Goal: Task Accomplishment & Management: Use online tool/utility

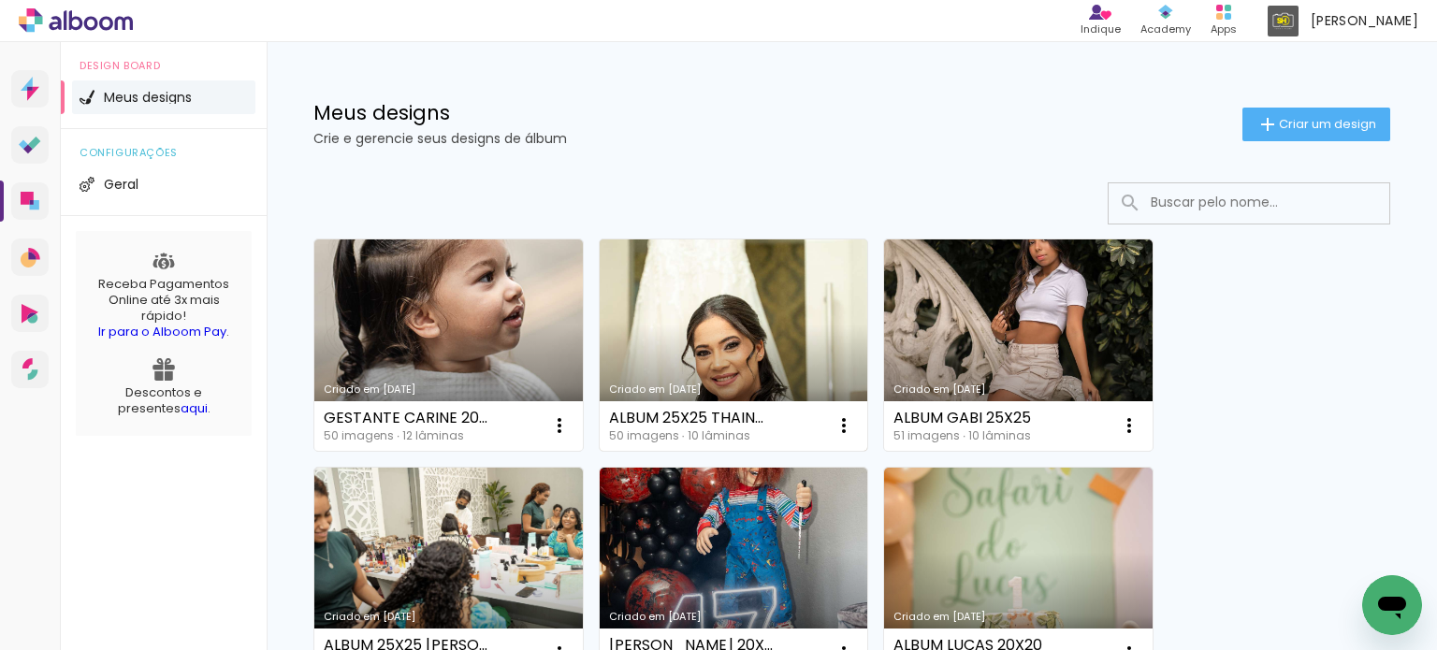
click at [726, 297] on link "Criado em [DATE]" at bounding box center [734, 345] width 269 height 211
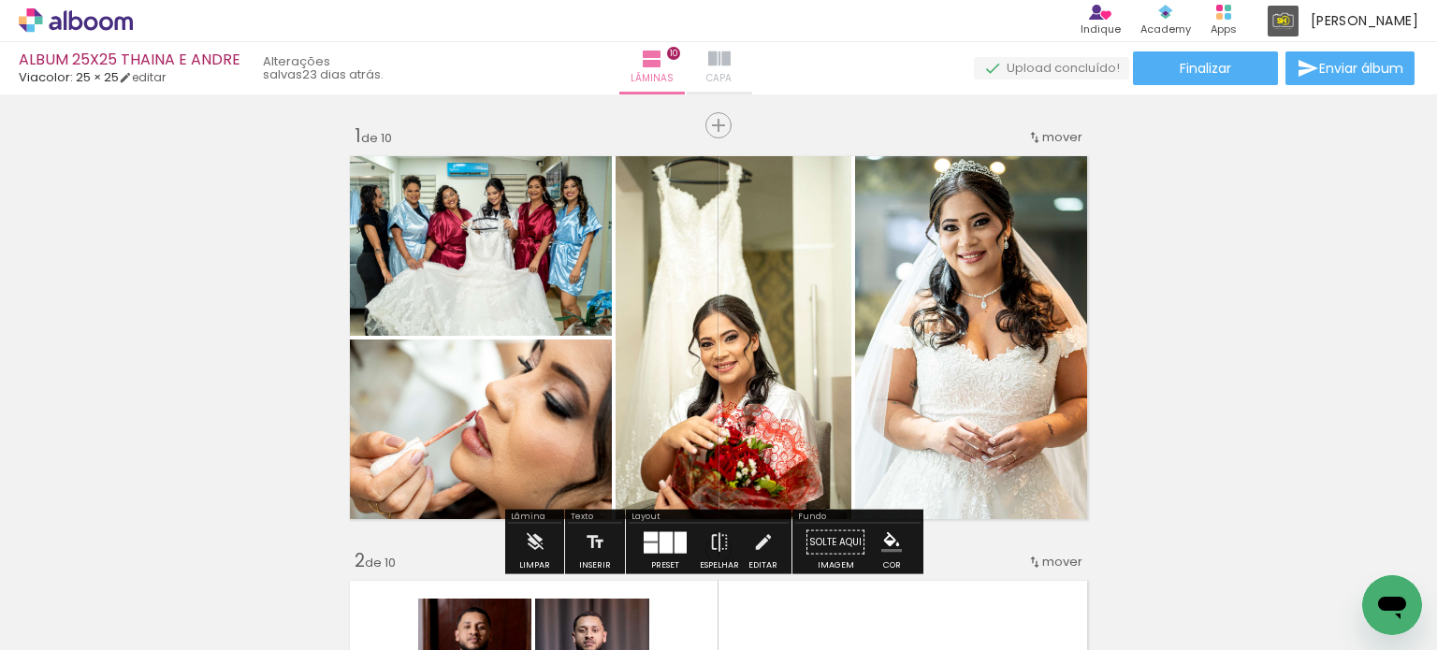
click at [731, 68] on iron-icon at bounding box center [719, 59] width 22 height 22
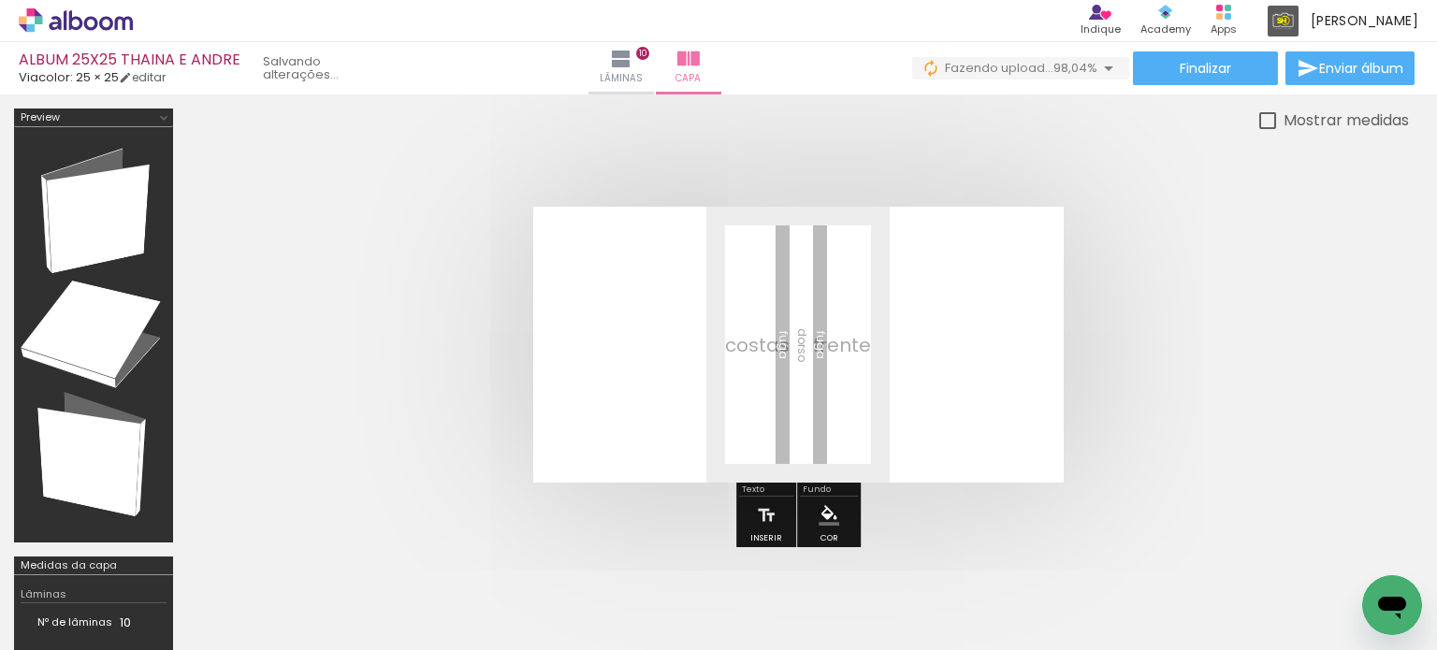
scroll to position [0, 4066]
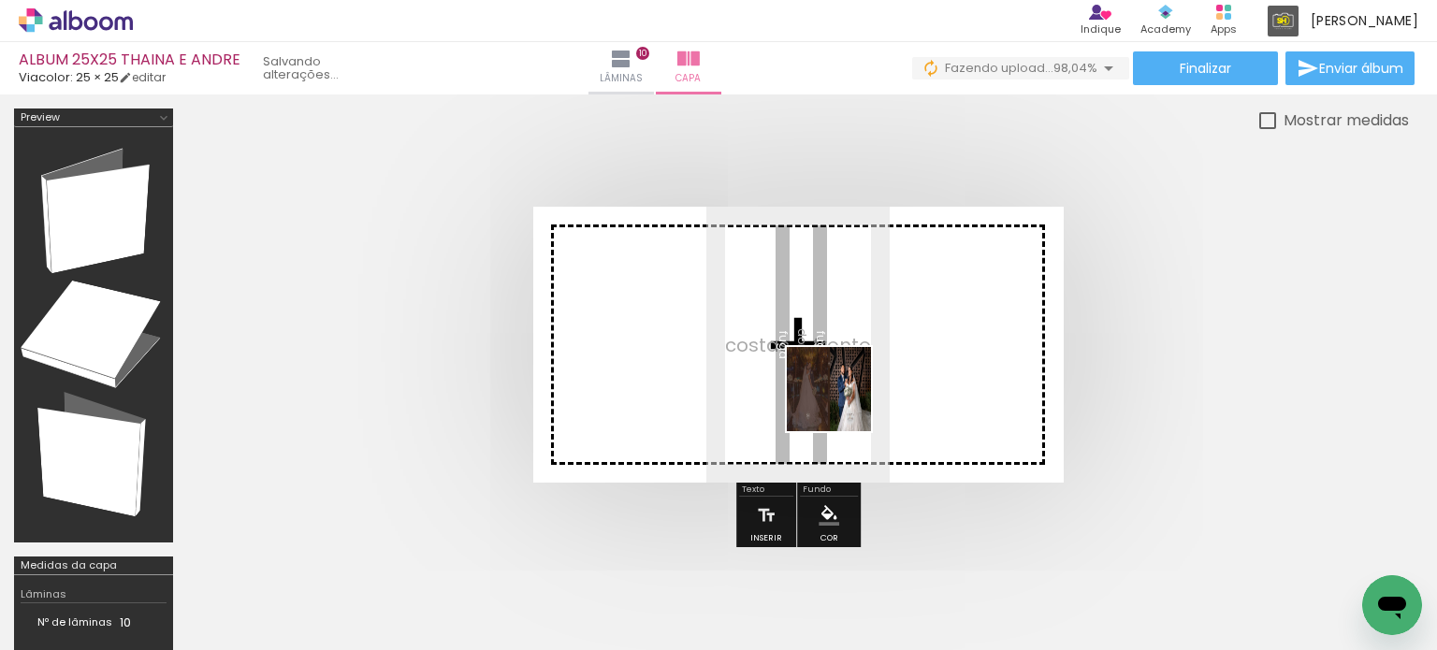
drag, startPoint x: 1346, startPoint y: 602, endPoint x: 841, endPoint y: 403, distance: 542.0
click at [841, 403] on quentale-workspace at bounding box center [718, 325] width 1437 height 650
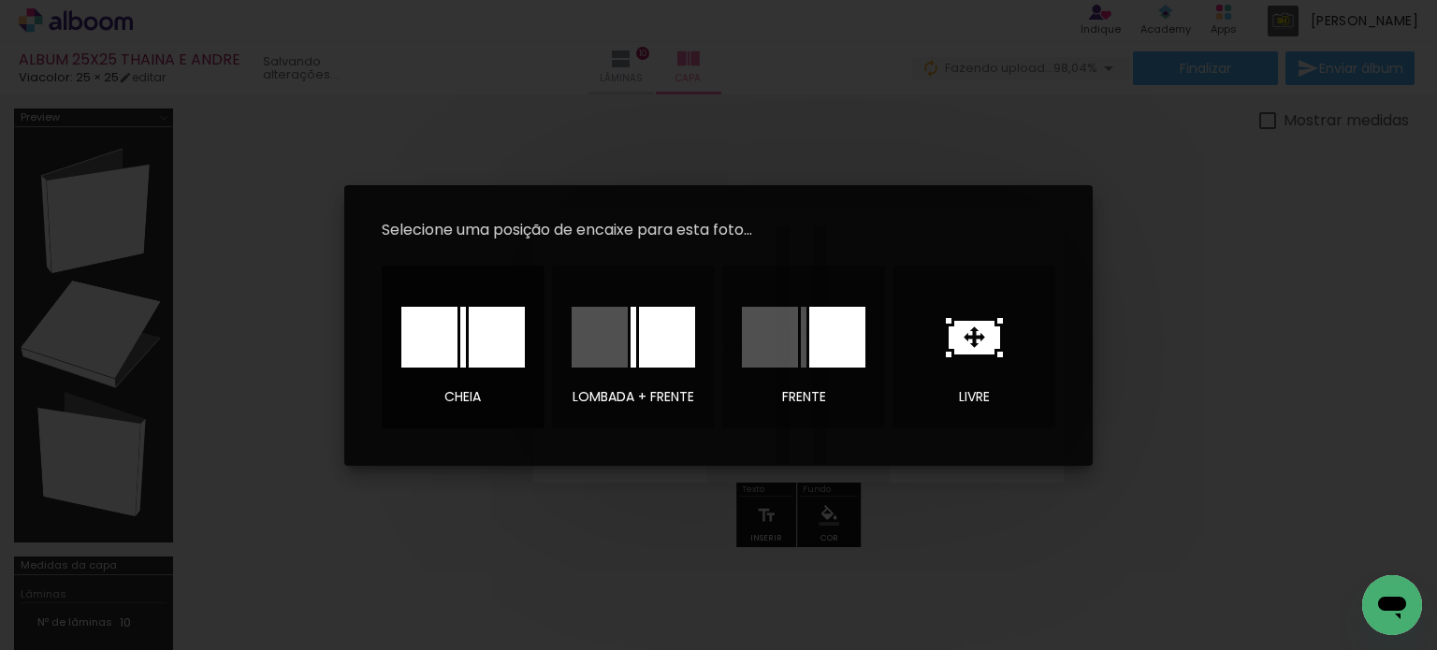
click at [0, 0] on paper-dialog at bounding box center [0, 0] width 0 height 0
click at [0, 0] on div at bounding box center [0, 0] width 0 height 0
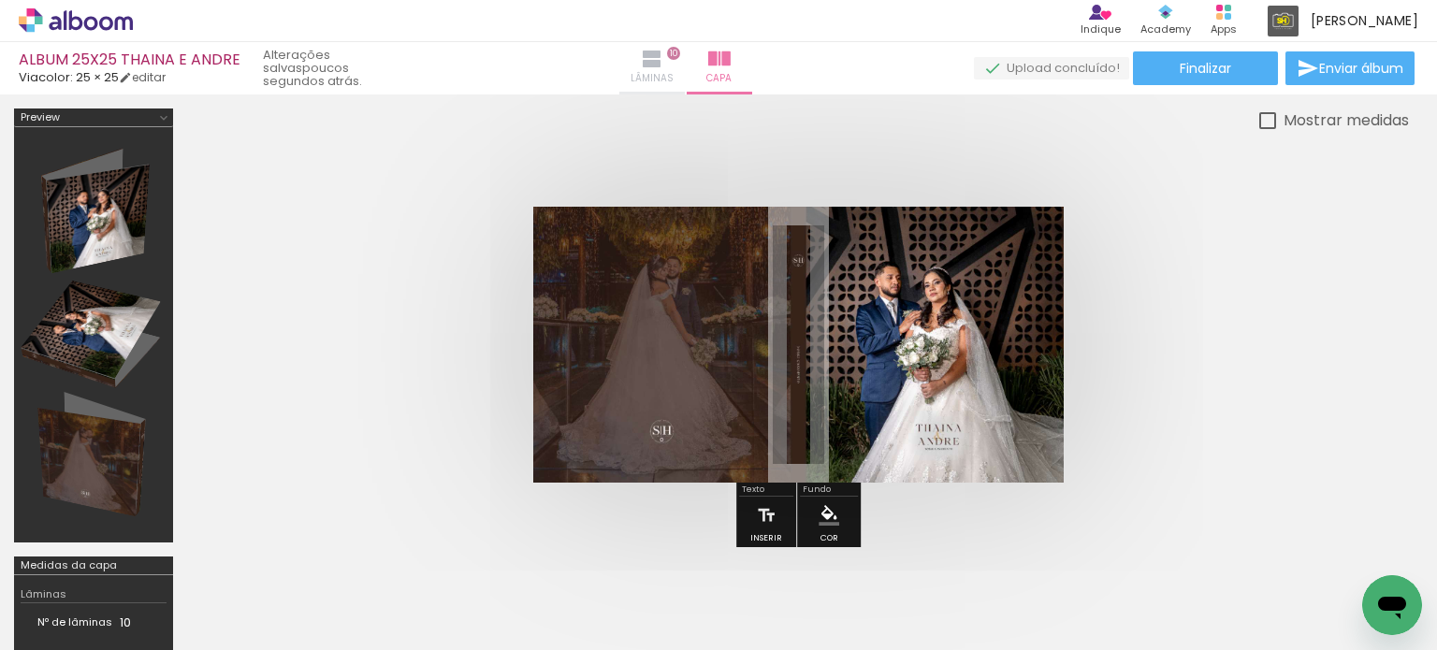
click at [663, 69] on iron-icon at bounding box center [652, 59] width 22 height 22
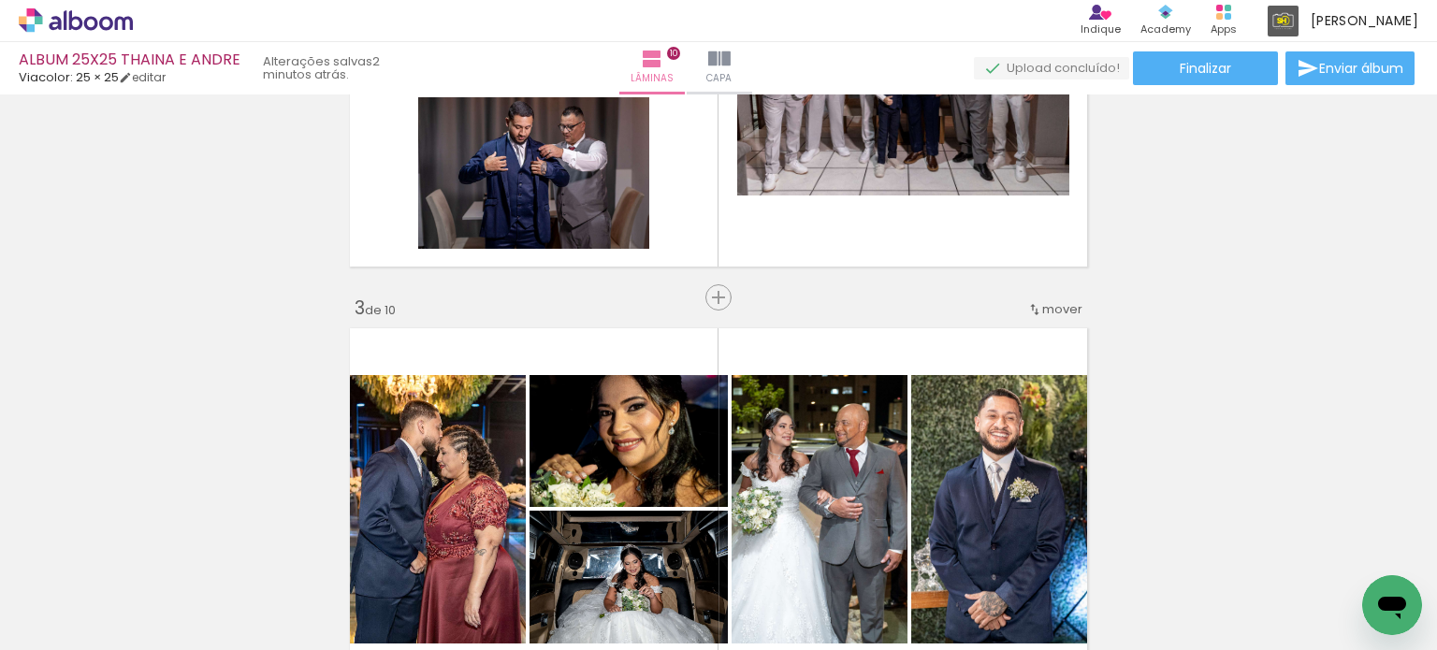
scroll to position [281, 0]
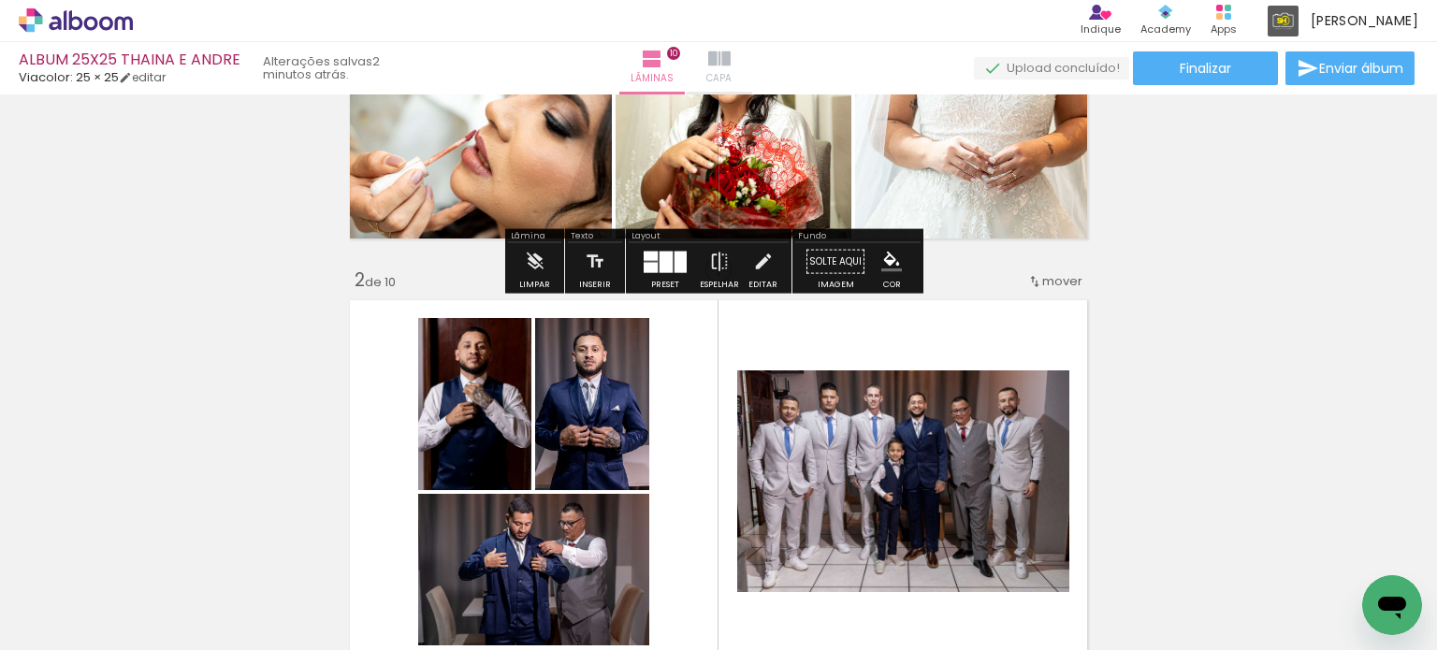
click at [752, 61] on paper-button "Capa" at bounding box center [720, 68] width 66 height 52
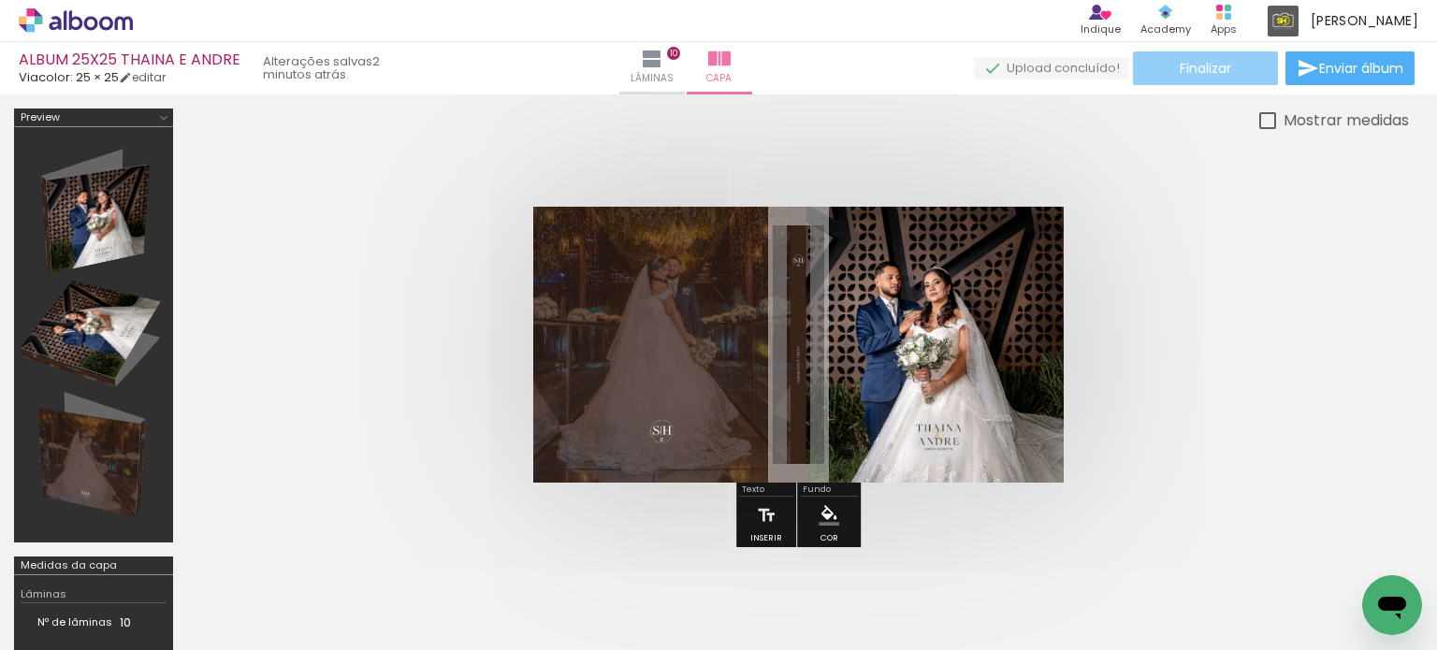
click at [1215, 66] on span "Finalizar" at bounding box center [1205, 68] width 51 height 13
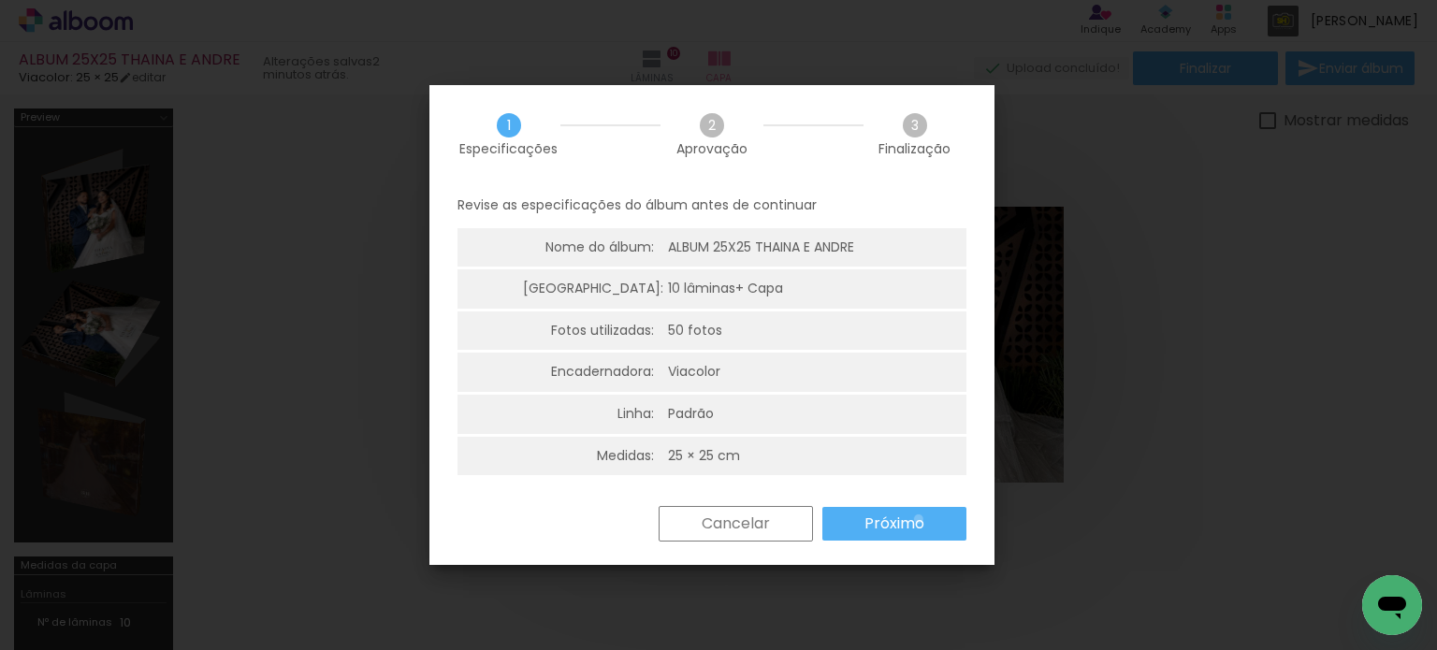
click at [0, 0] on slot "Próximo" at bounding box center [0, 0] width 0 height 0
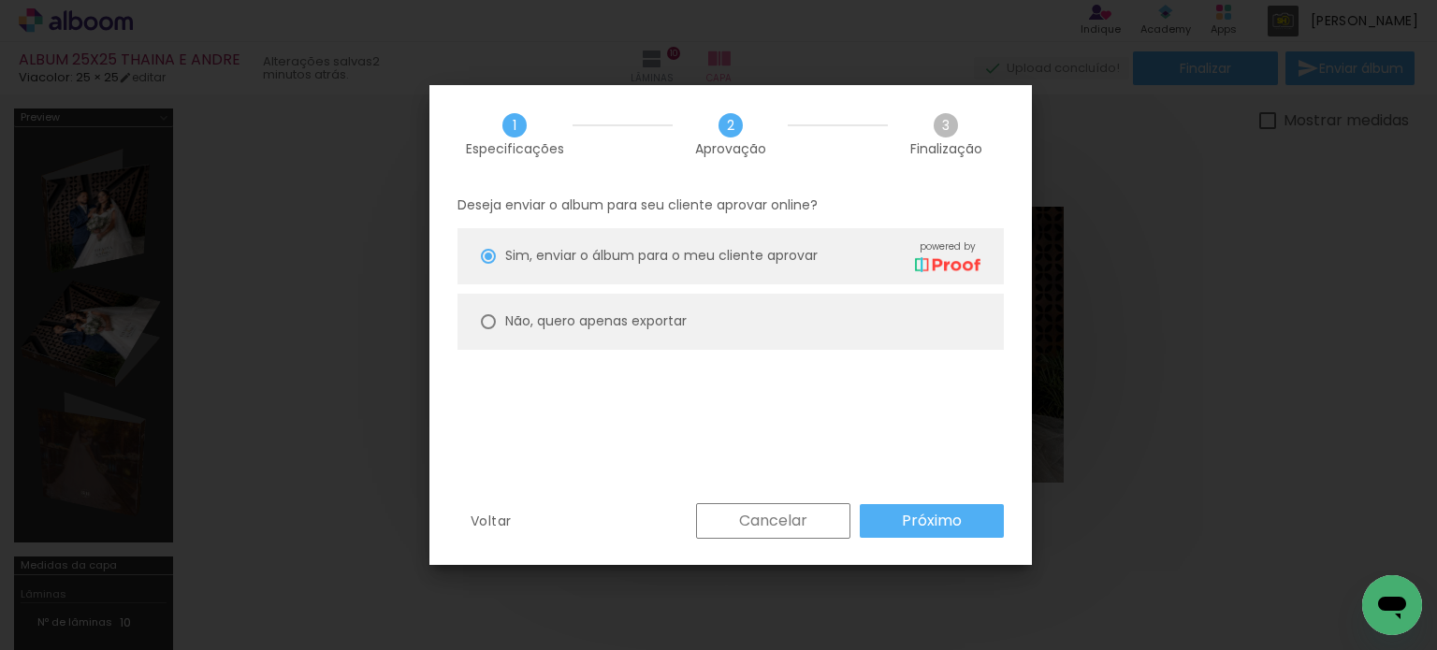
click at [0, 0] on slot "Próximo" at bounding box center [0, 0] width 0 height 0
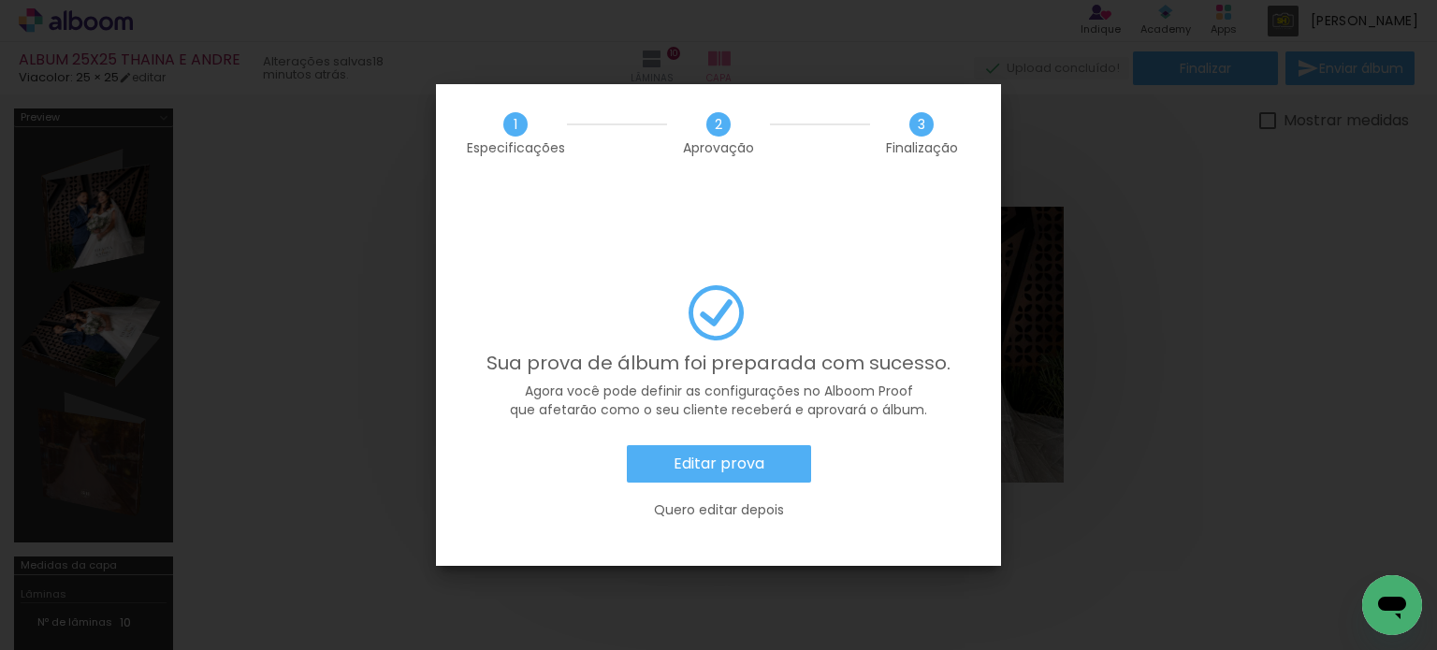
scroll to position [0, 4066]
click at [1082, 196] on iron-overlay-backdrop at bounding box center [718, 325] width 1437 height 650
click at [0, 0] on slot "Quero editar depois" at bounding box center [0, 0] width 0 height 0
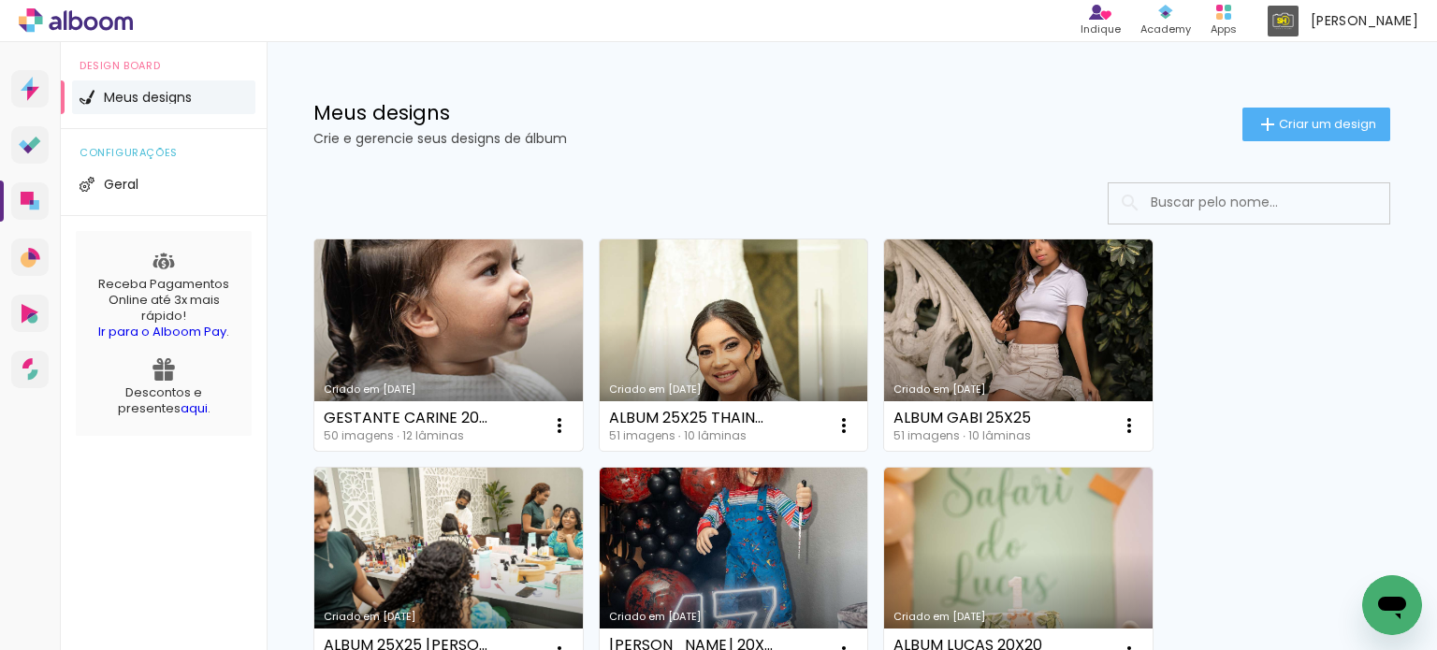
click at [475, 333] on link "Criado em [DATE]" at bounding box center [448, 345] width 269 height 211
